Goal: Information Seeking & Learning: Learn about a topic

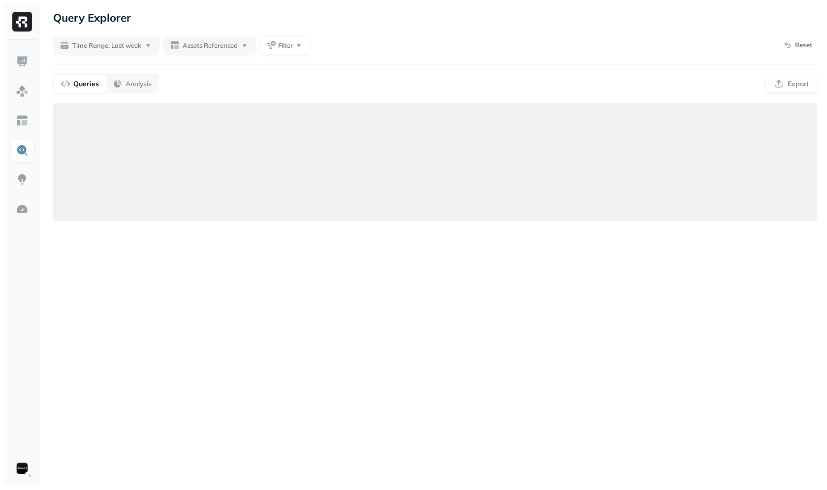
click at [259, 82] on div "Queries Analysis Export" at bounding box center [435, 83] width 764 height 19
click at [21, 124] on img at bounding box center [22, 120] width 13 height 13
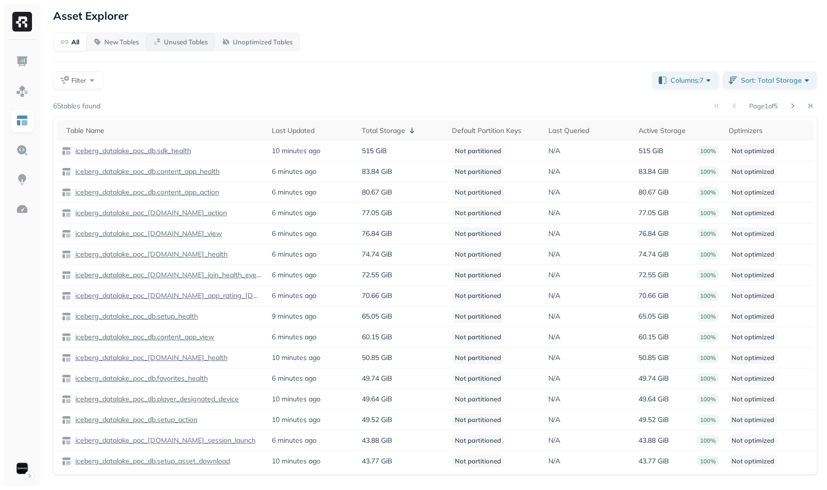
click at [197, 44] on p "Unused Tables" at bounding box center [186, 41] width 44 height 9
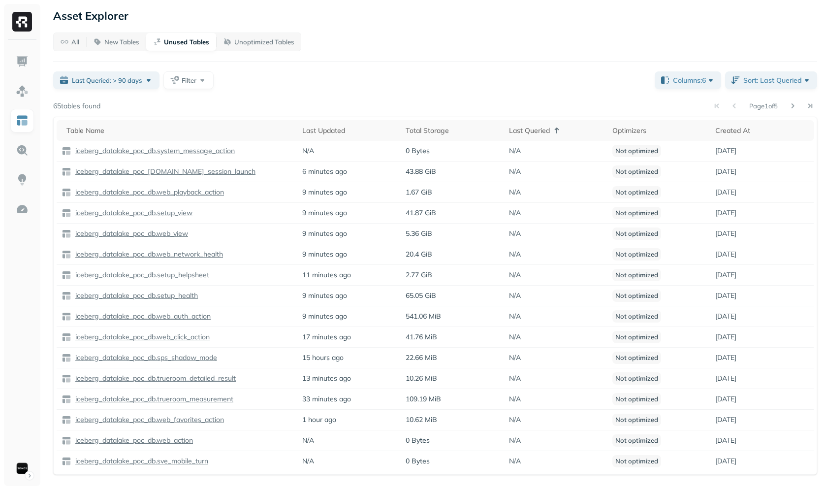
click at [362, 89] on div "All New Tables Unused Tables Unoptimized Tables Last Queried: > 90 days Filter …" at bounding box center [435, 254] width 764 height 442
click at [526, 132] on div "Last Queried" at bounding box center [556, 131] width 94 height 12
click at [526, 131] on div "Last Queried" at bounding box center [556, 130] width 94 height 9
click at [305, 65] on div "All New Tables Unused Tables Unoptimized Tables Reset Last Queried: > 90 days F…" at bounding box center [435, 254] width 764 height 442
click at [520, 89] on div "Last Queried: > 90 days Filter" at bounding box center [350, 80] width 594 height 18
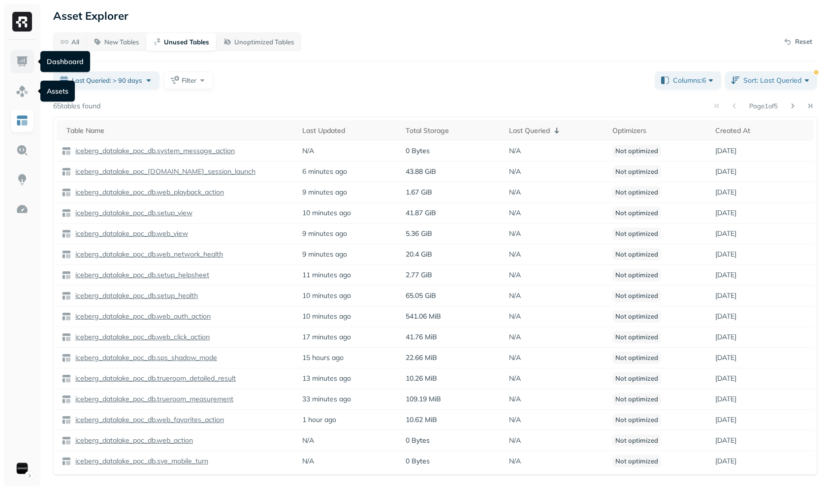
click at [16, 54] on link at bounding box center [22, 62] width 24 height 24
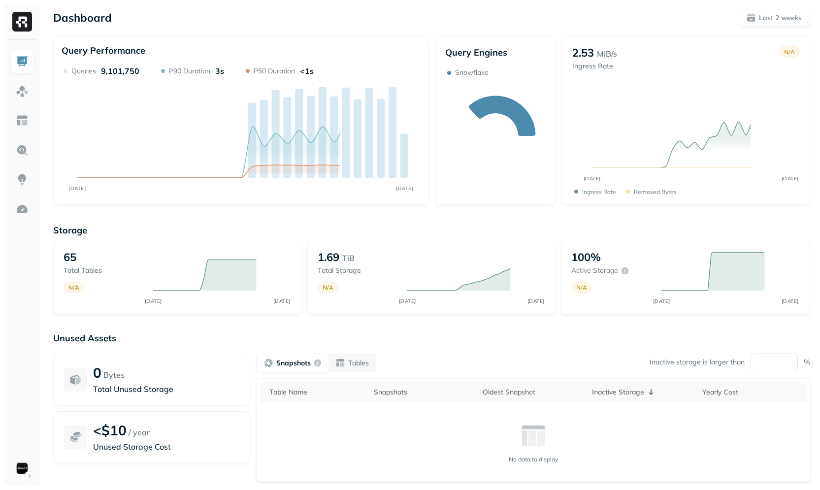
scroll to position [58, 0]
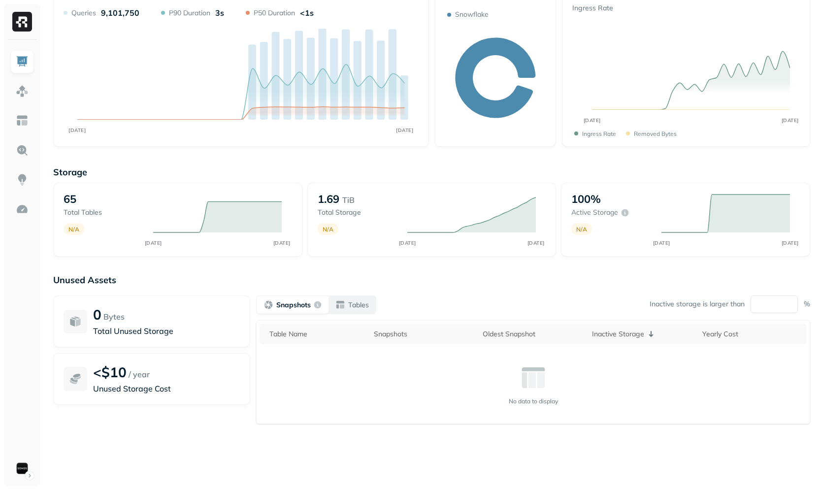
click at [361, 300] on p "Tables" at bounding box center [358, 304] width 21 height 9
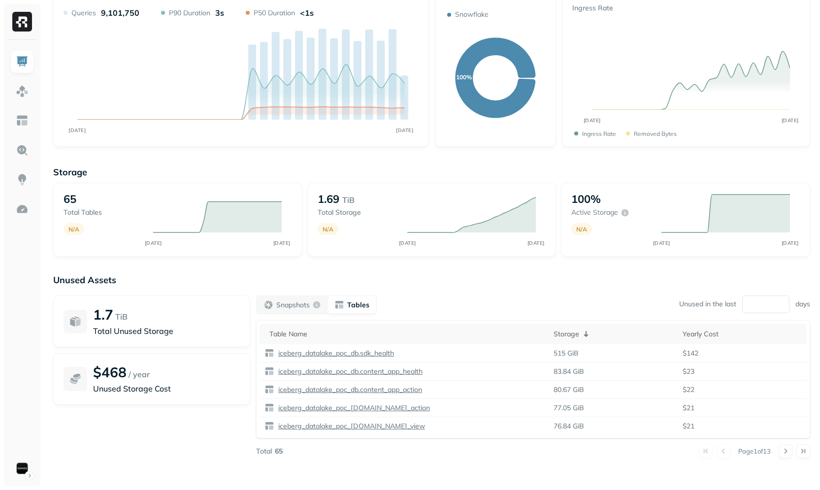
click at [446, 313] on div "Snapshots Tables Unused in the last ** days" at bounding box center [533, 304] width 554 height 19
click at [353, 354] on p "iceberg_datalake_poc_db.sdk_health" at bounding box center [335, 353] width 118 height 9
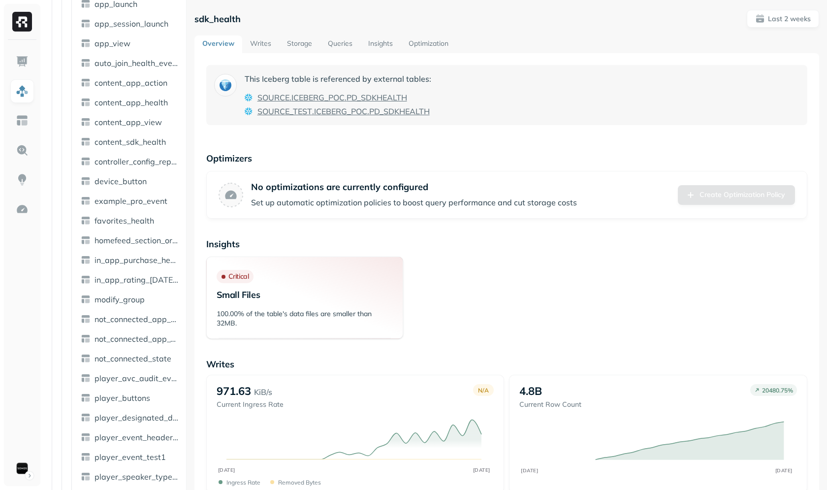
scroll to position [409, 0]
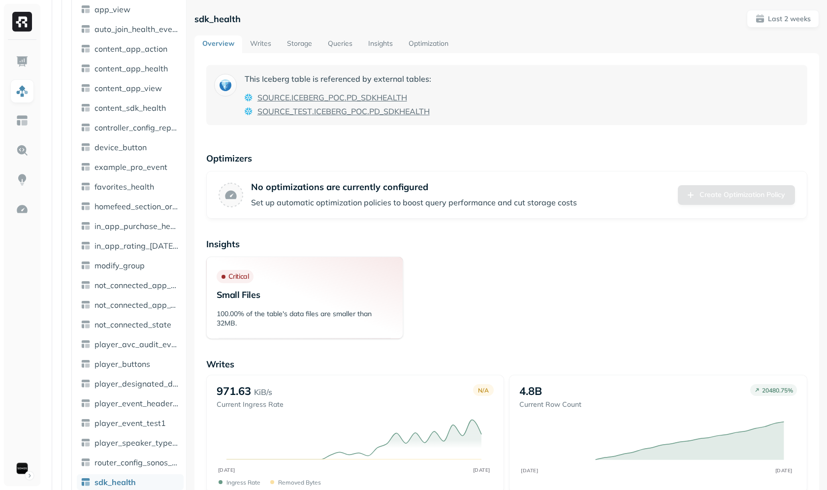
click at [329, 43] on link "Queries" at bounding box center [340, 44] width 40 height 18
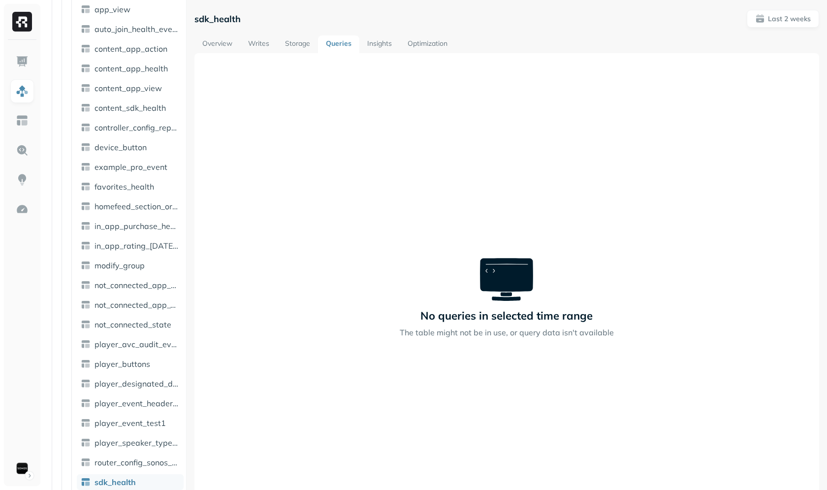
scroll to position [735, 0]
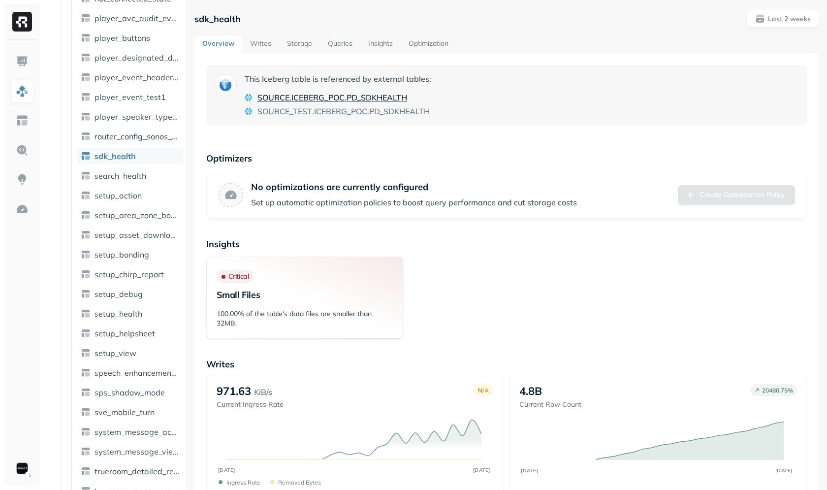
click at [315, 99] on span "ICEBERG_POC" at bounding box center [318, 98] width 53 height 12
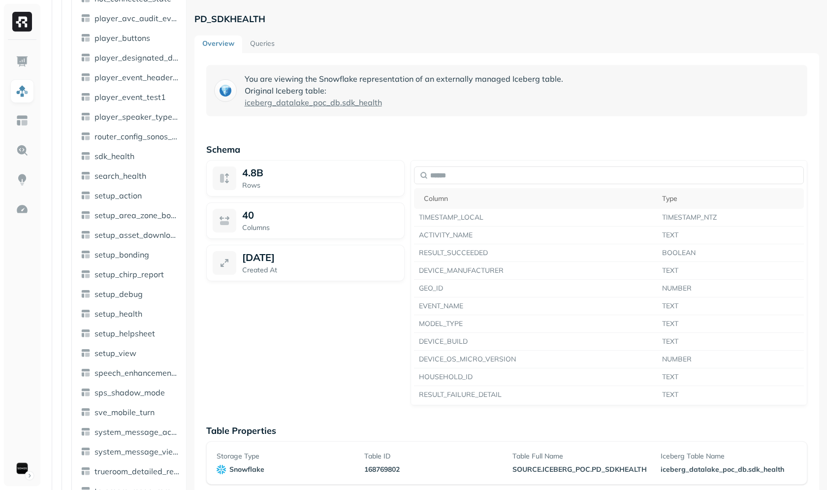
click at [261, 48] on link "Queries" at bounding box center [262, 44] width 40 height 18
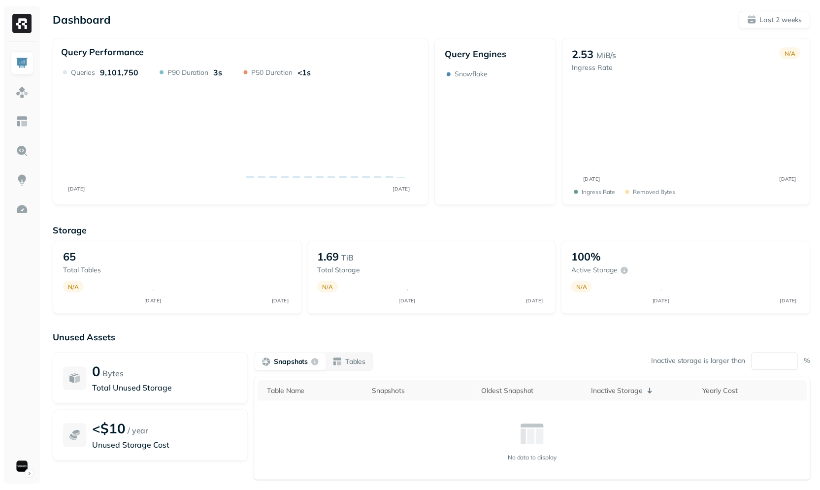
scroll to position [58, 0]
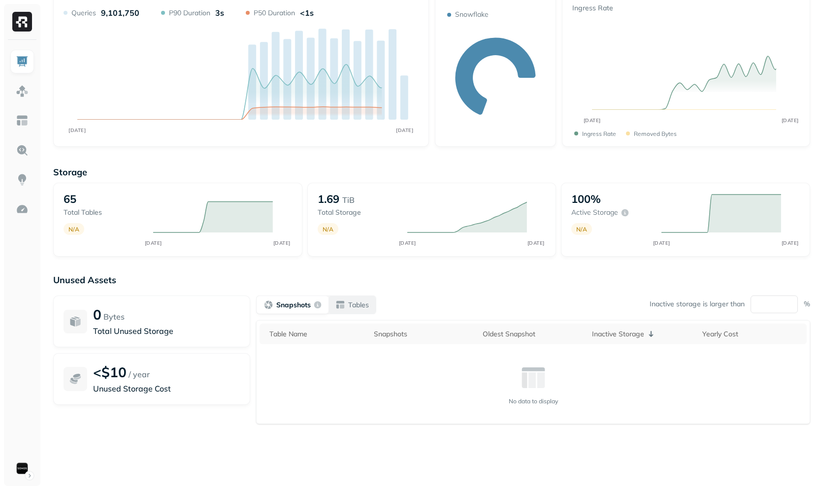
click at [366, 307] on p "Tables" at bounding box center [358, 304] width 21 height 9
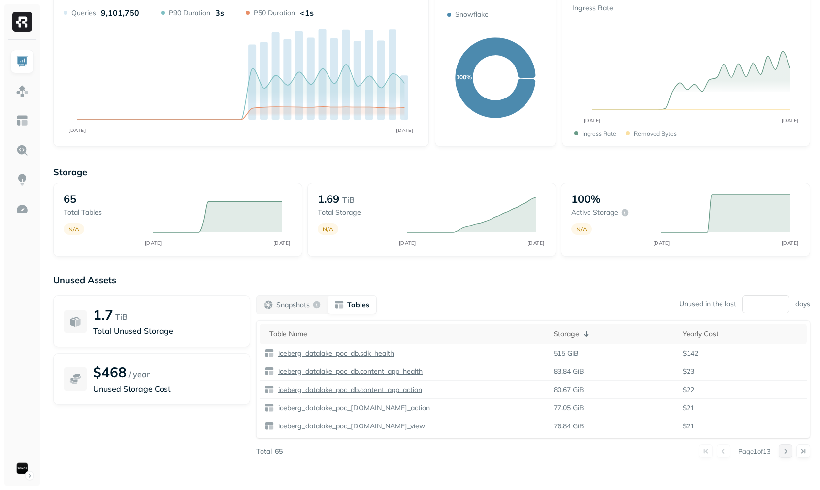
click at [781, 449] on button at bounding box center [786, 451] width 14 height 14
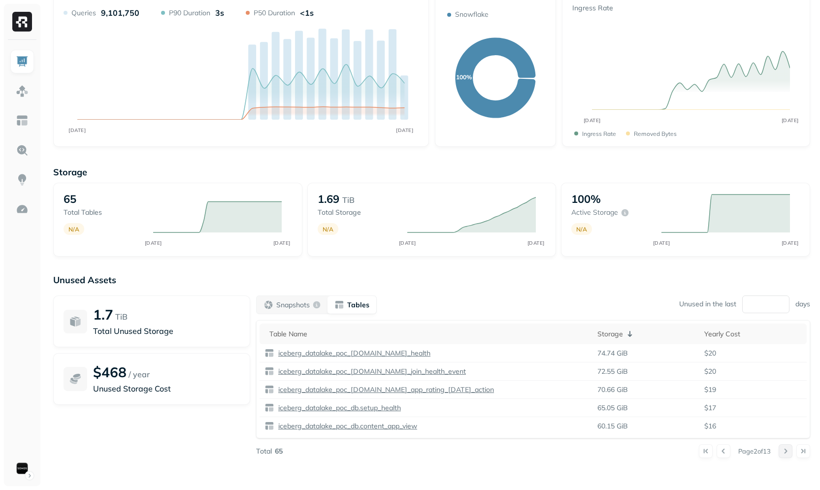
click at [782, 449] on button at bounding box center [786, 451] width 14 height 14
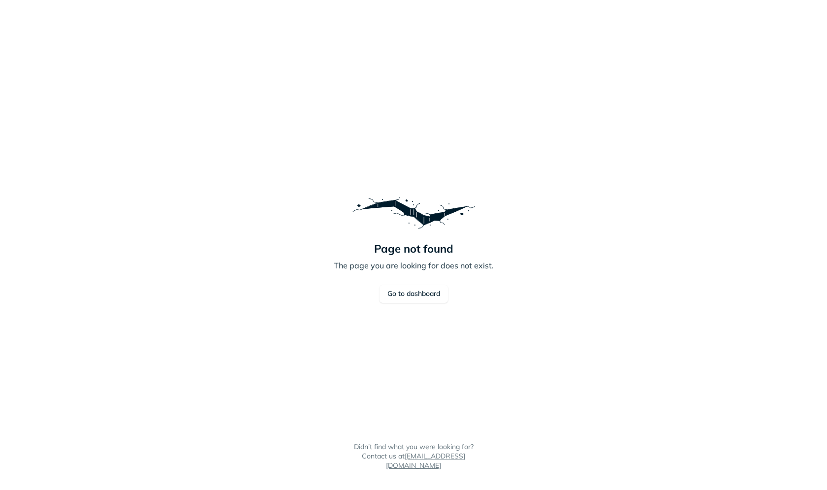
drag, startPoint x: 229, startPoint y: 222, endPoint x: 203, endPoint y: 223, distance: 26.1
click at [215, 214] on div "Page not found The page you are looking for does not exist. Go to dashboard Did…" at bounding box center [413, 245] width 827 height 490
click at [393, 296] on link "Go to dashboard" at bounding box center [414, 294] width 68 height 18
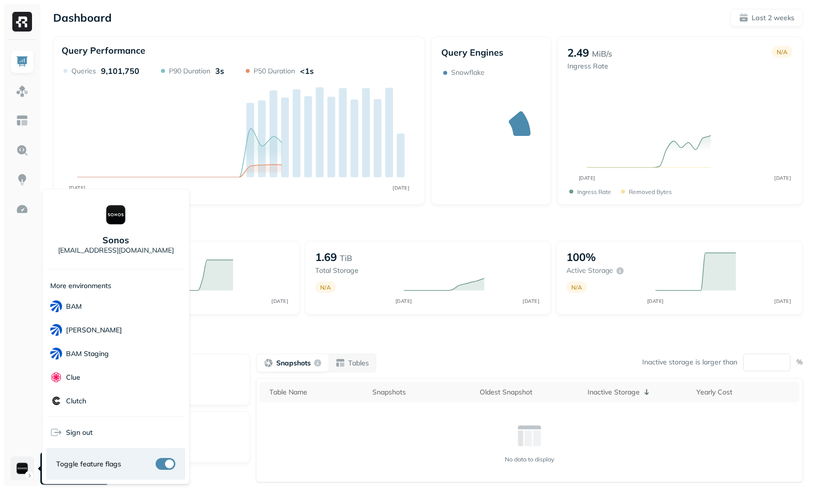
click at [27, 466] on html "Dashboard Last 2 weeks Query Performance SEP 21 OCT 05 Queries 9,101,750 P90 Du…" at bounding box center [410, 274] width 820 height 548
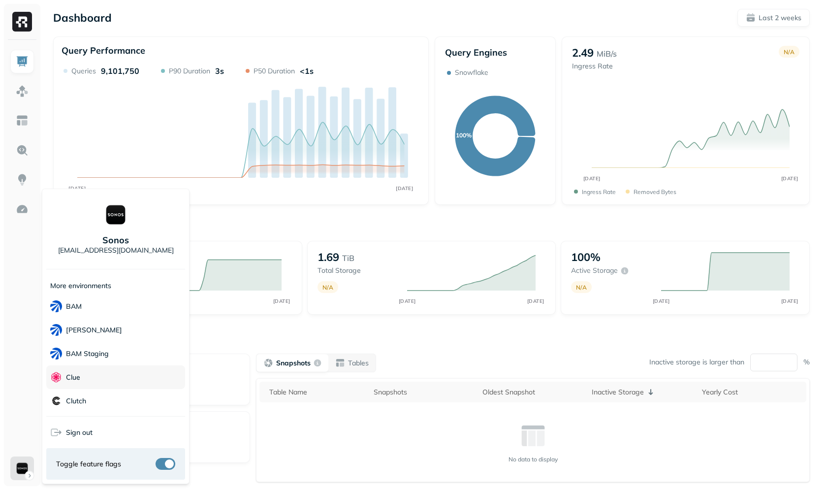
click at [78, 381] on p "Clue" at bounding box center [73, 377] width 14 height 9
